Goal: Task Accomplishment & Management: Manage account settings

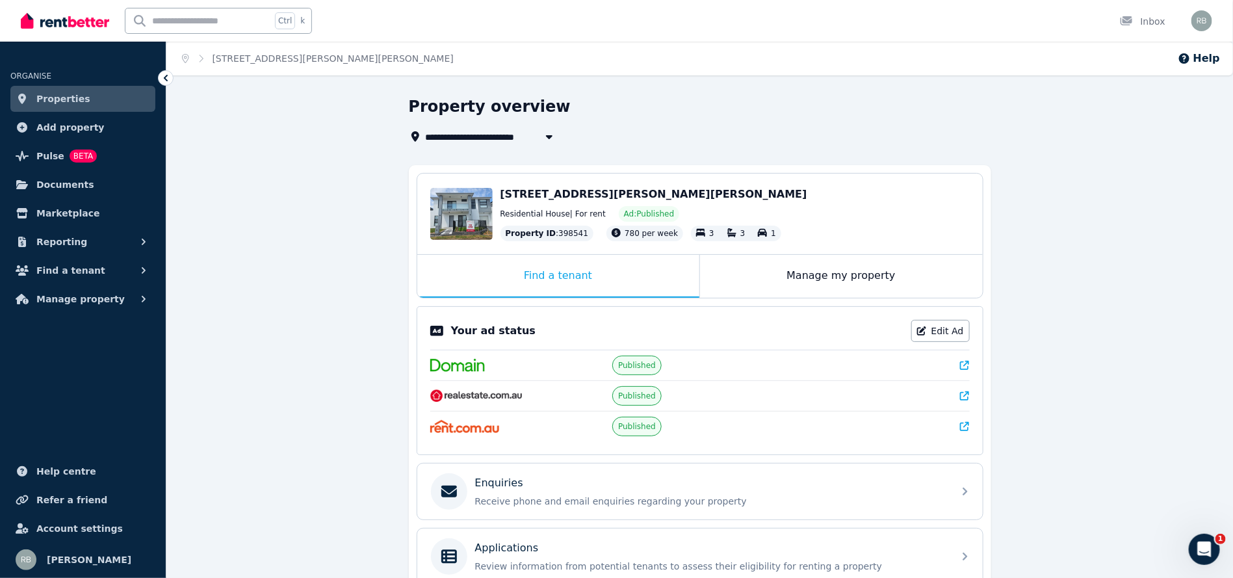
click at [591, 73] on div "Home 20 Burcham St, Marsden Park Help" at bounding box center [699, 59] width 1066 height 34
click at [511, 389] on img at bounding box center [476, 395] width 93 height 13
click at [641, 398] on span "Published" at bounding box center [637, 396] width 38 height 10
click at [963, 394] on icon at bounding box center [964, 395] width 9 height 9
click at [77, 99] on span "Properties" at bounding box center [63, 99] width 54 height 16
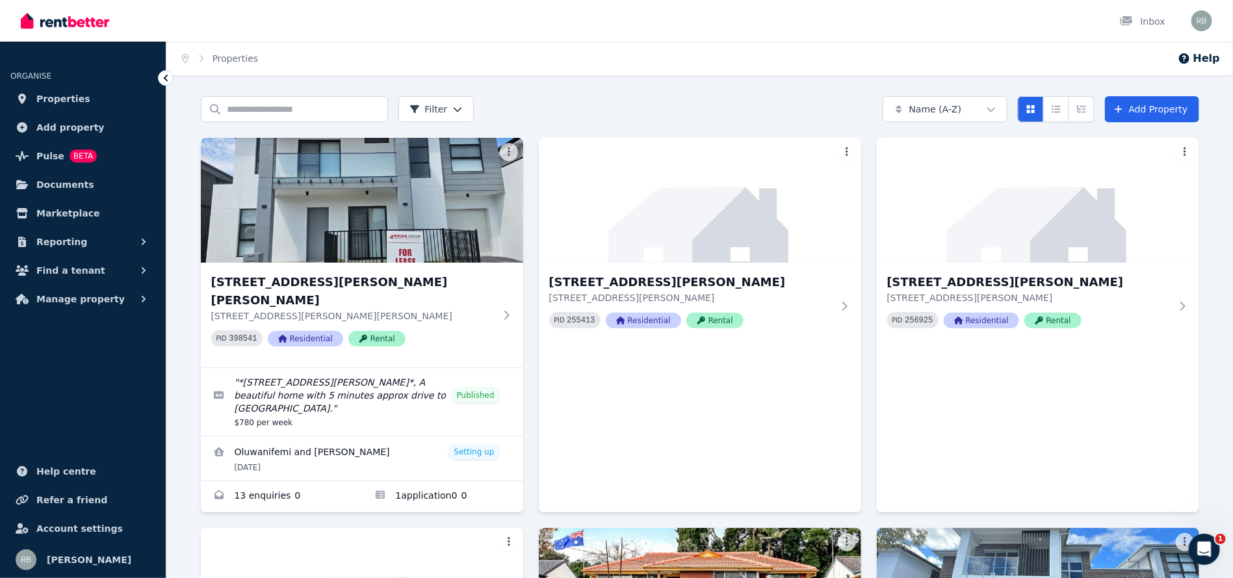
click at [984, 25] on div "Inbox" at bounding box center [594, 21] width 1147 height 42
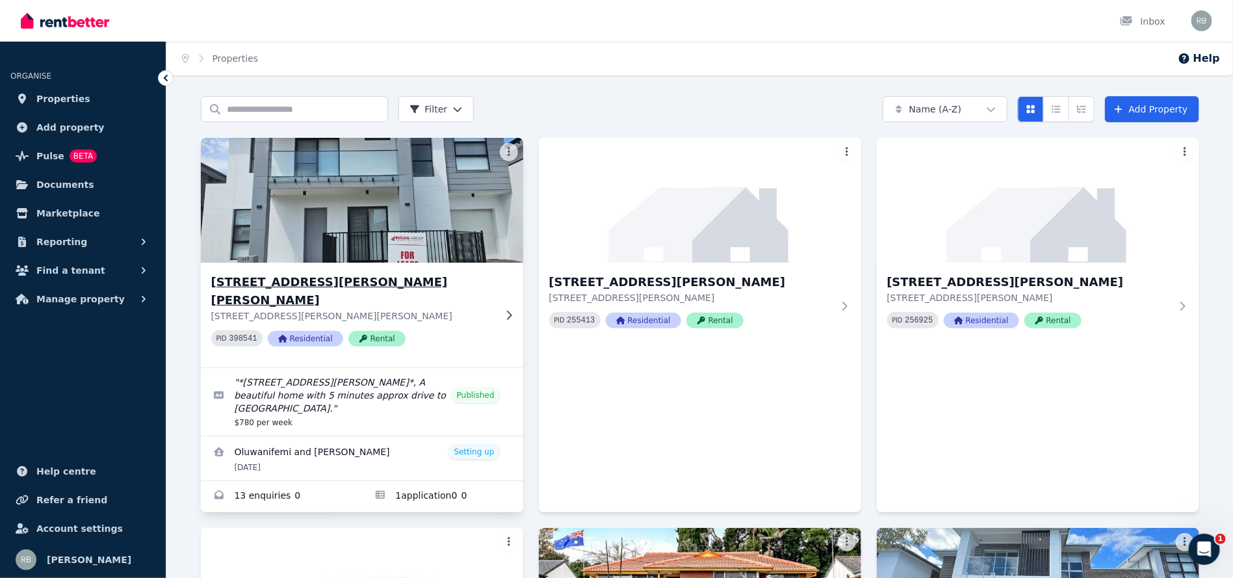
click at [320, 147] on img at bounding box center [361, 200] width 339 height 131
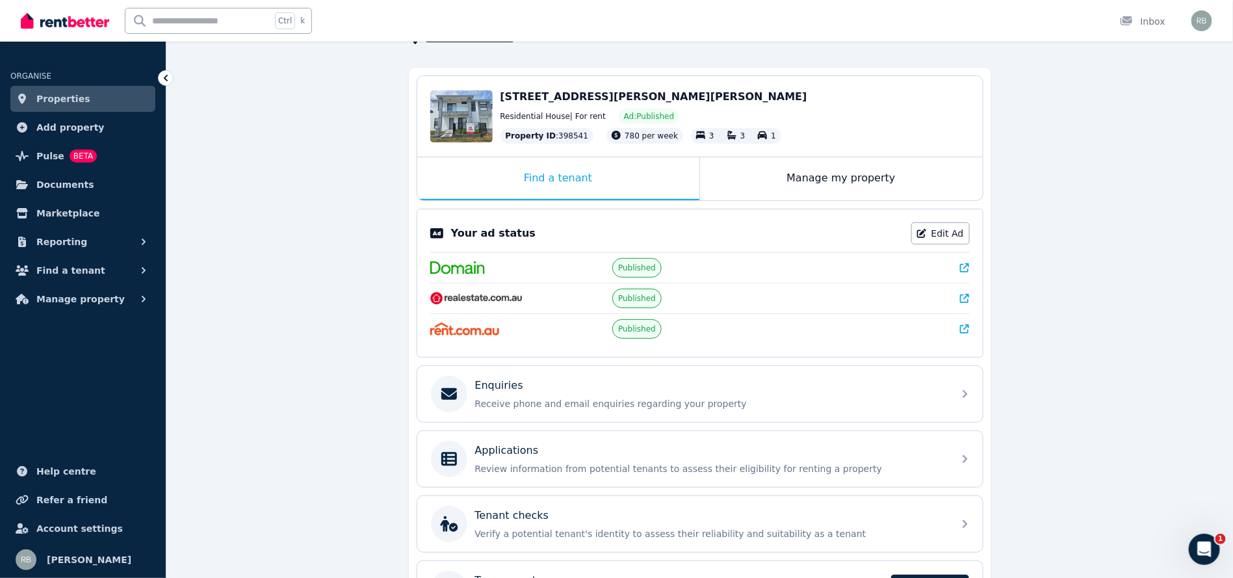
scroll to position [188, 0]
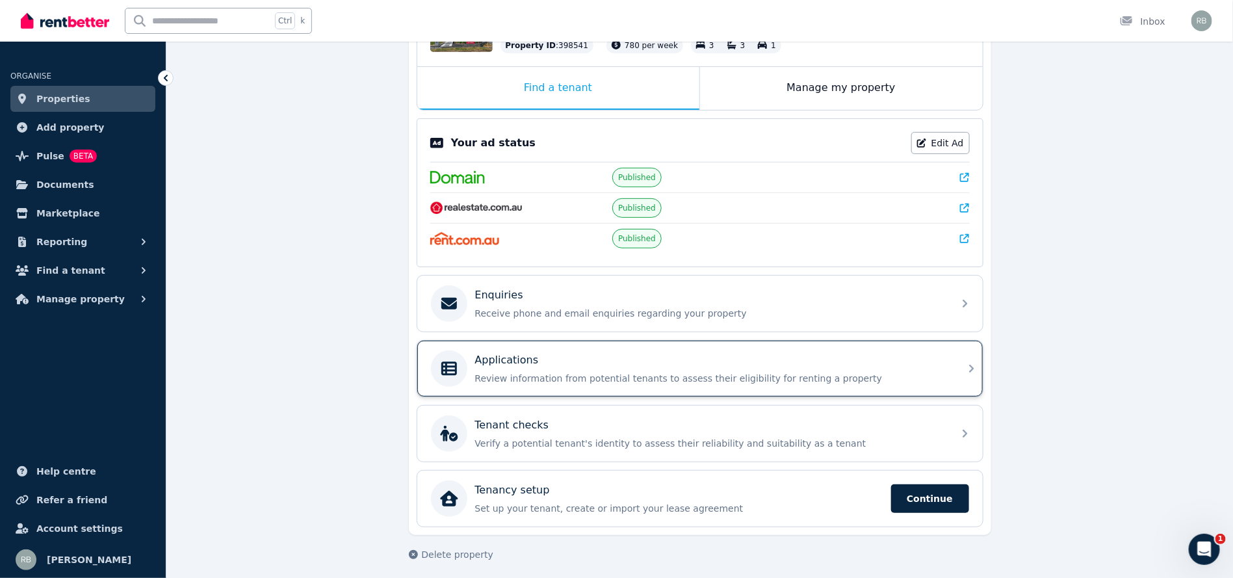
click at [496, 350] on div "Applications Review information from potential tenants to assess their eligibil…" at bounding box center [688, 368] width 515 height 36
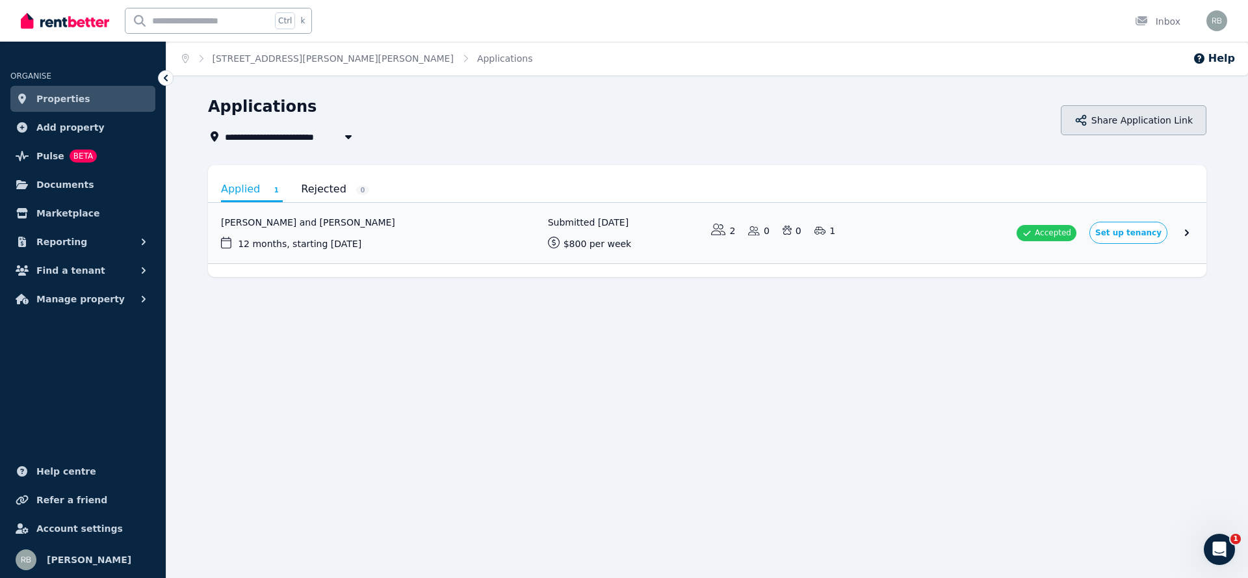
click at [1148, 114] on button "Share Application Link" at bounding box center [1134, 120] width 146 height 30
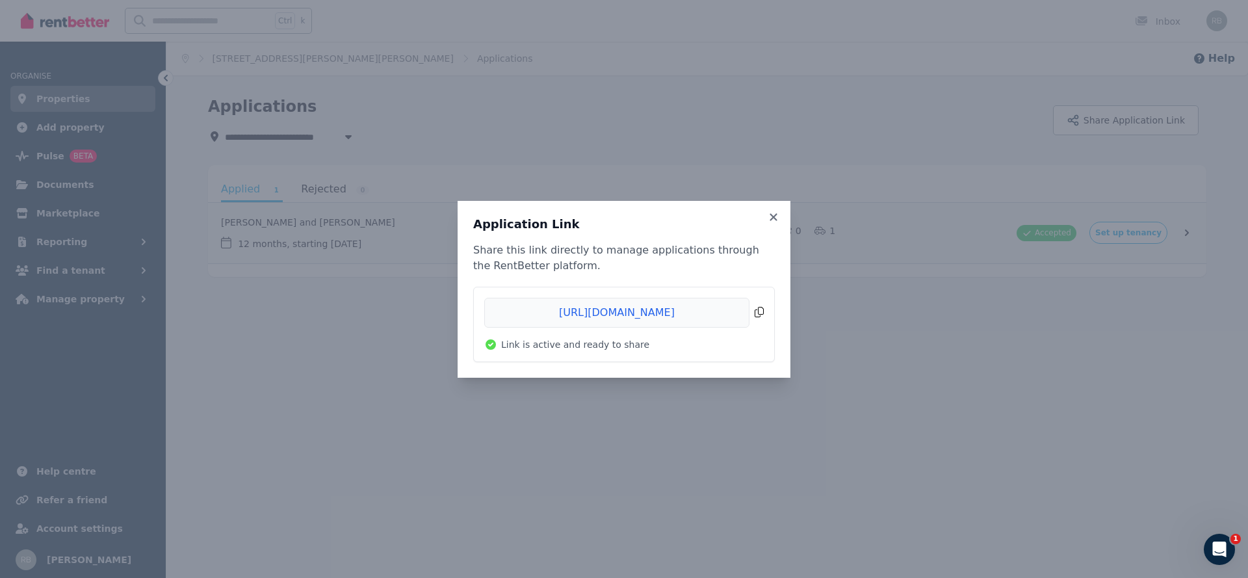
click at [761, 314] on span "Copied!" at bounding box center [623, 313] width 279 height 30
click at [759, 218] on h3 "Application Link" at bounding box center [624, 224] width 302 height 16
click at [764, 216] on h3 "Application Link" at bounding box center [624, 224] width 302 height 16
click at [767, 214] on icon at bounding box center [773, 217] width 13 height 12
